Goal: Navigation & Orientation: Understand site structure

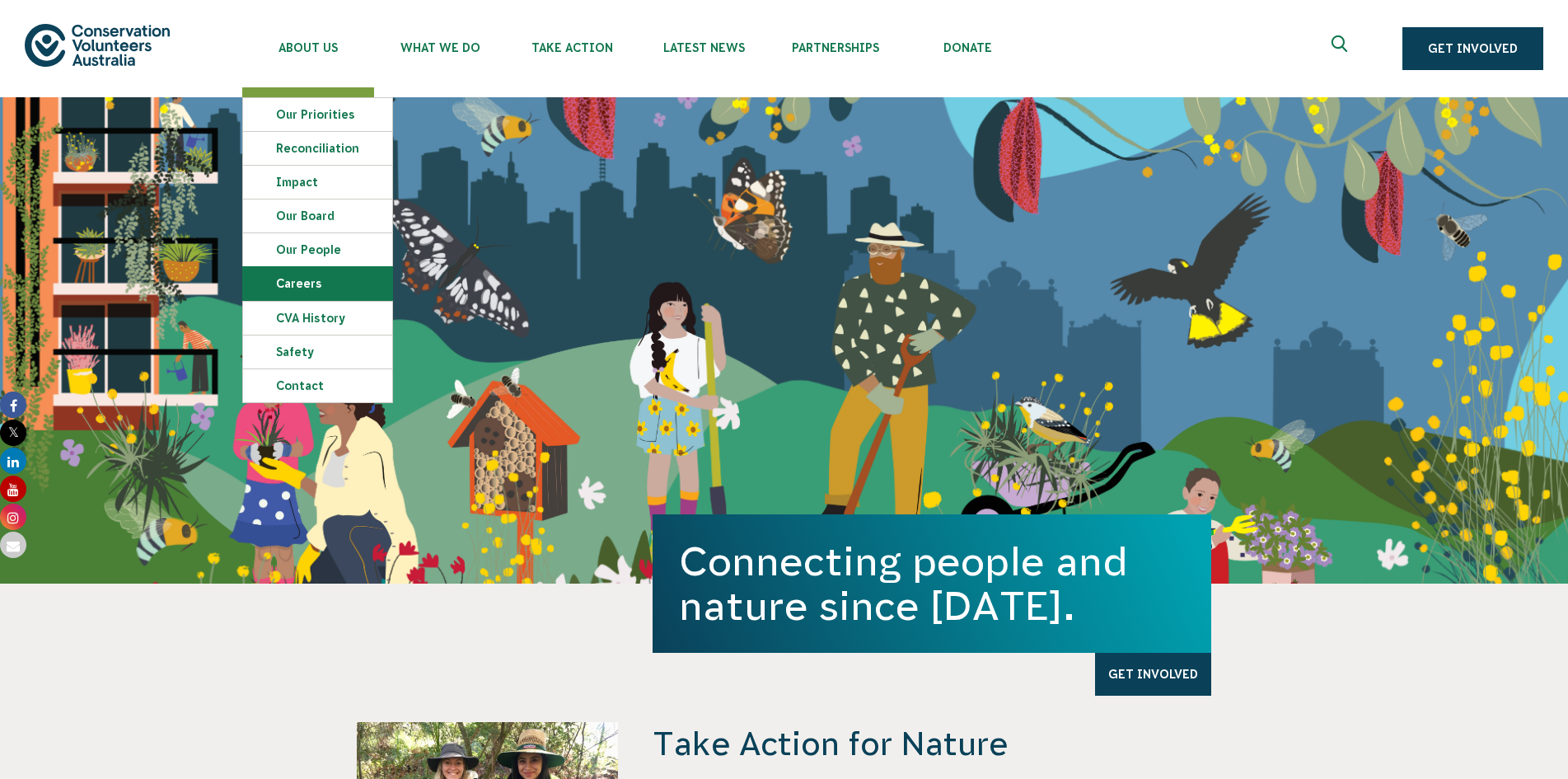
click at [312, 278] on link "Careers" at bounding box center [318, 283] width 149 height 33
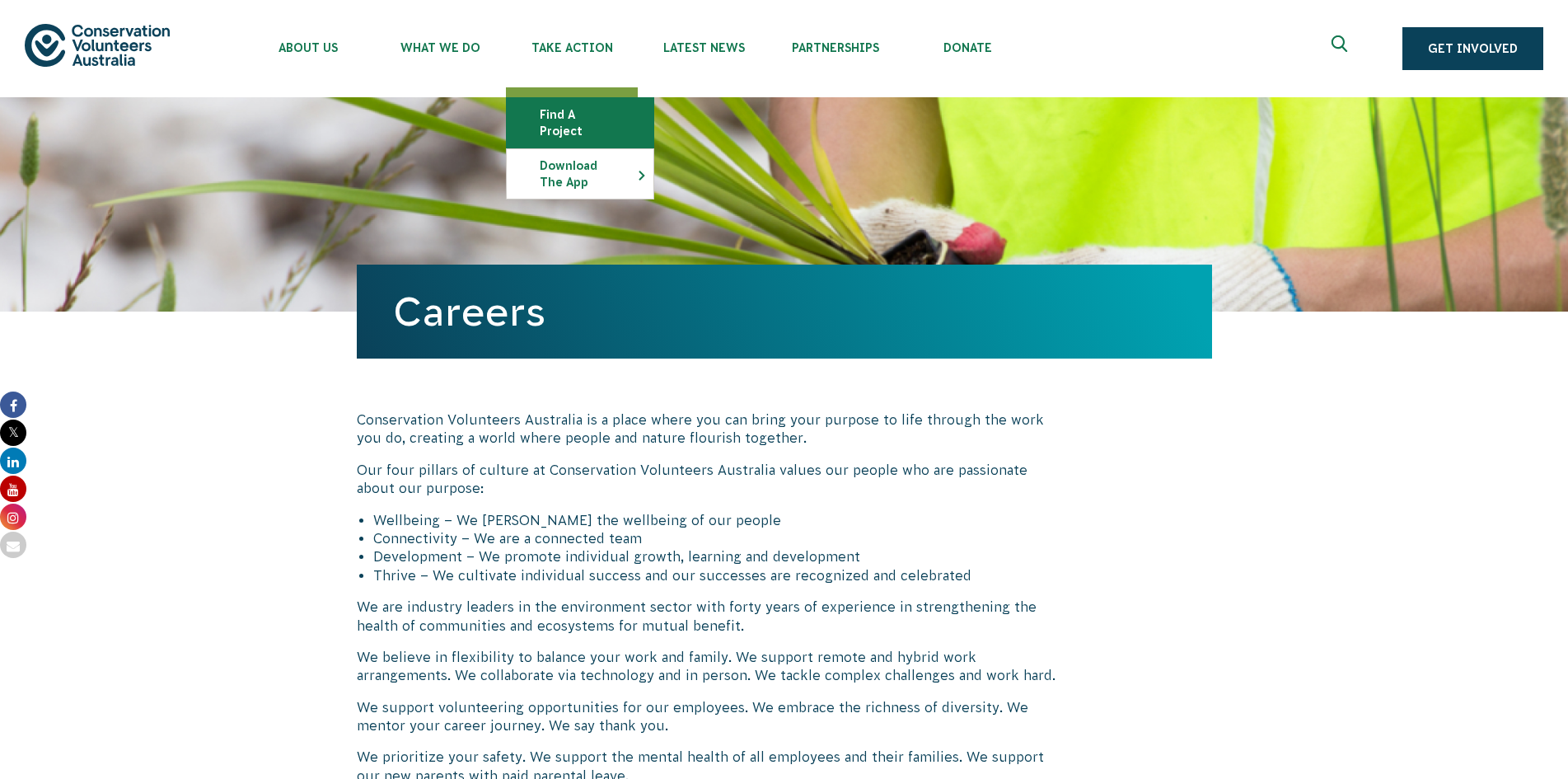
click at [603, 107] on link "Find a project" at bounding box center [579, 124] width 146 height 50
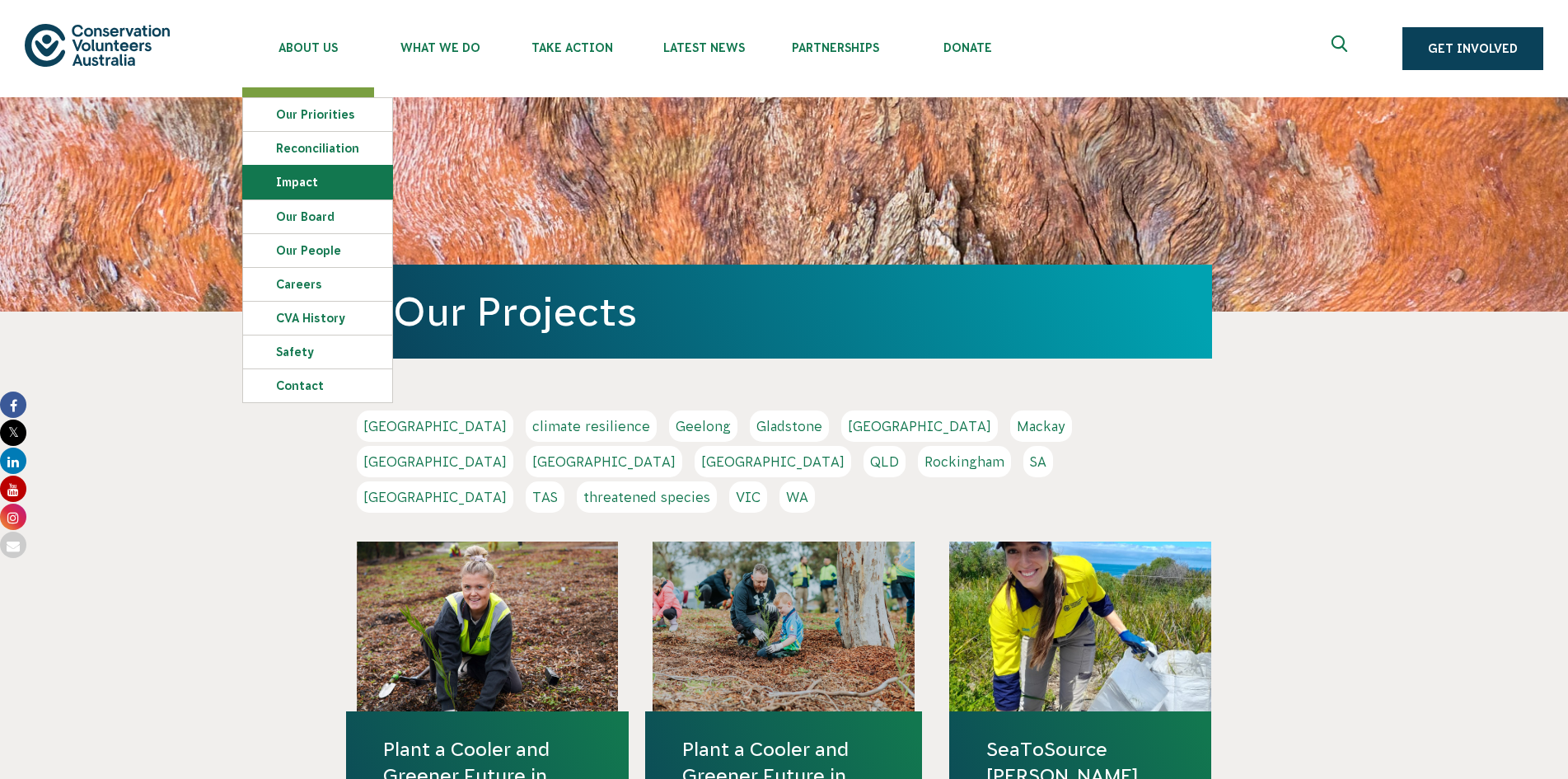
click at [352, 178] on link "Impact" at bounding box center [318, 181] width 149 height 33
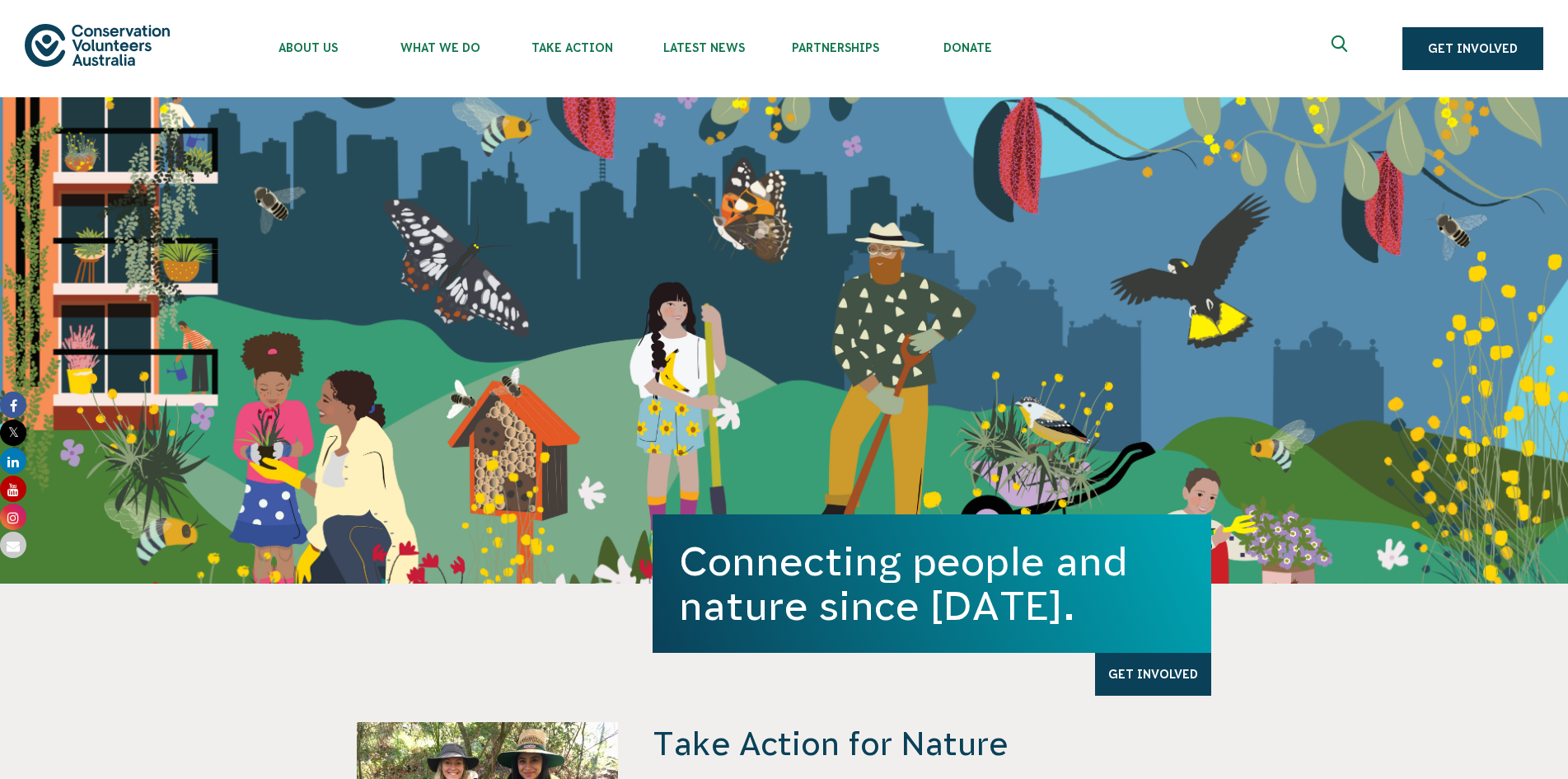
click at [1309, 15] on ul "About Us Our Priorities Reconciliation Impact Our Board Our People Careers CVA …" at bounding box center [801, 49] width 1119 height 98
